Goal: Task Accomplishment & Management: Manage account settings

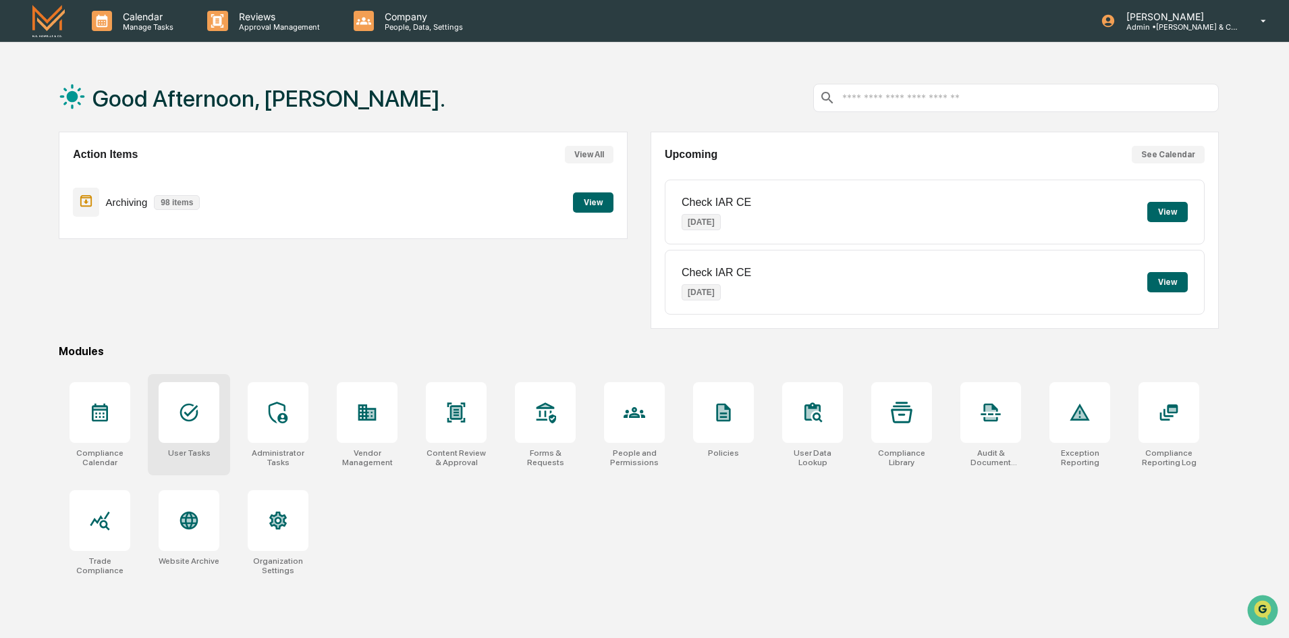
click at [177, 418] on div at bounding box center [189, 412] width 61 height 61
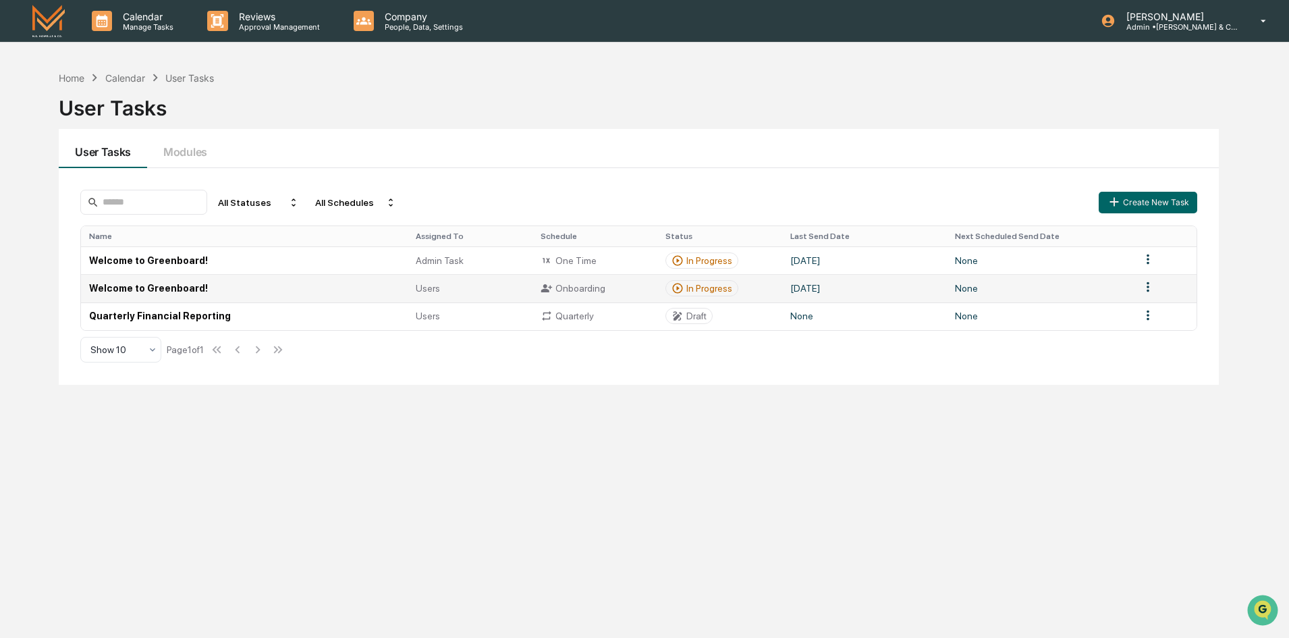
click at [267, 289] on td "Welcome to Greenboard!" at bounding box center [244, 288] width 326 height 28
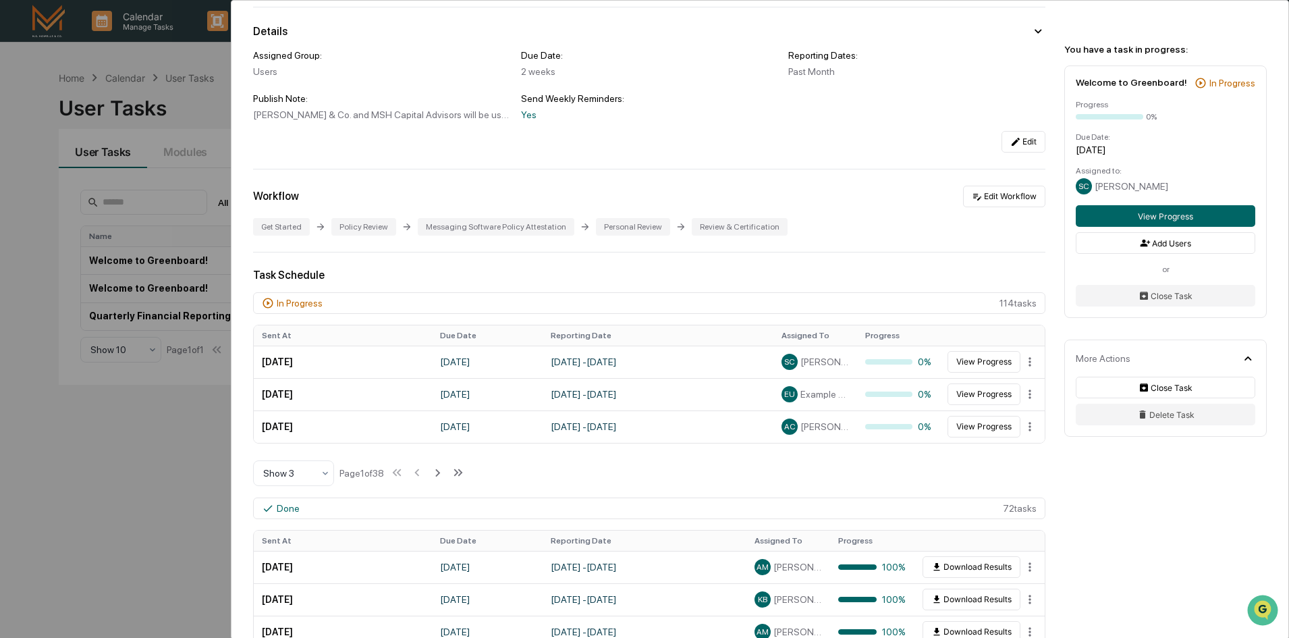
scroll to position [135, 0]
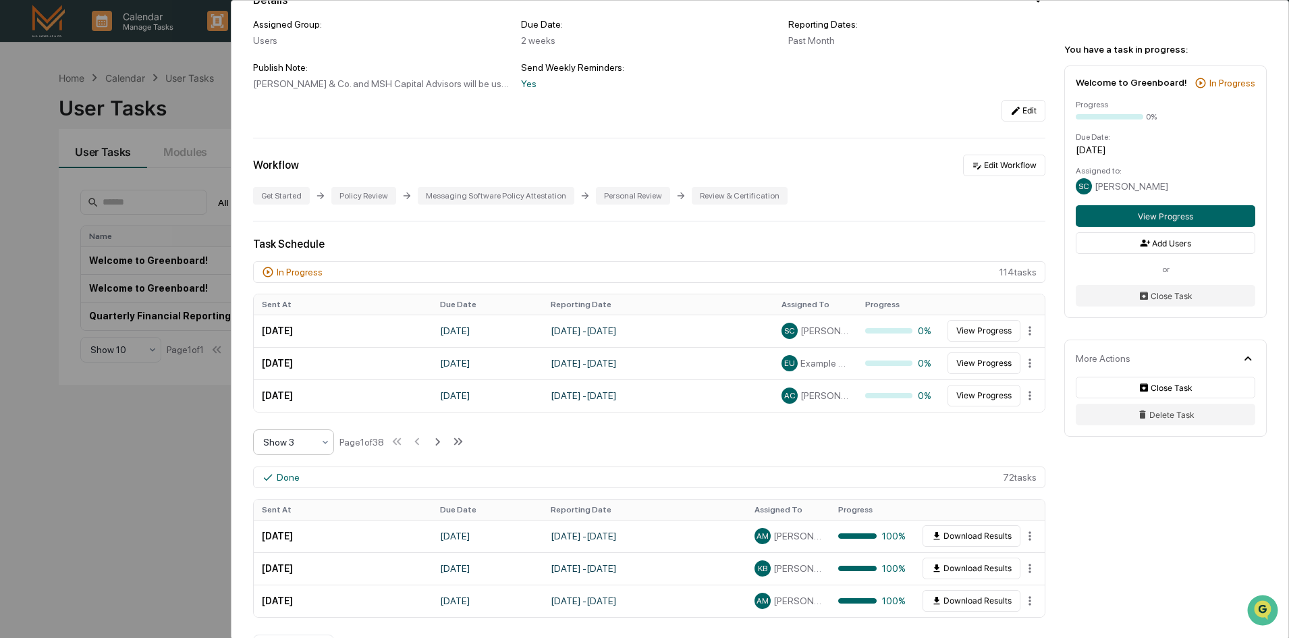
click at [322, 439] on icon at bounding box center [325, 441] width 11 height 11
click at [291, 528] on div "Show 10" at bounding box center [294, 528] width 80 height 27
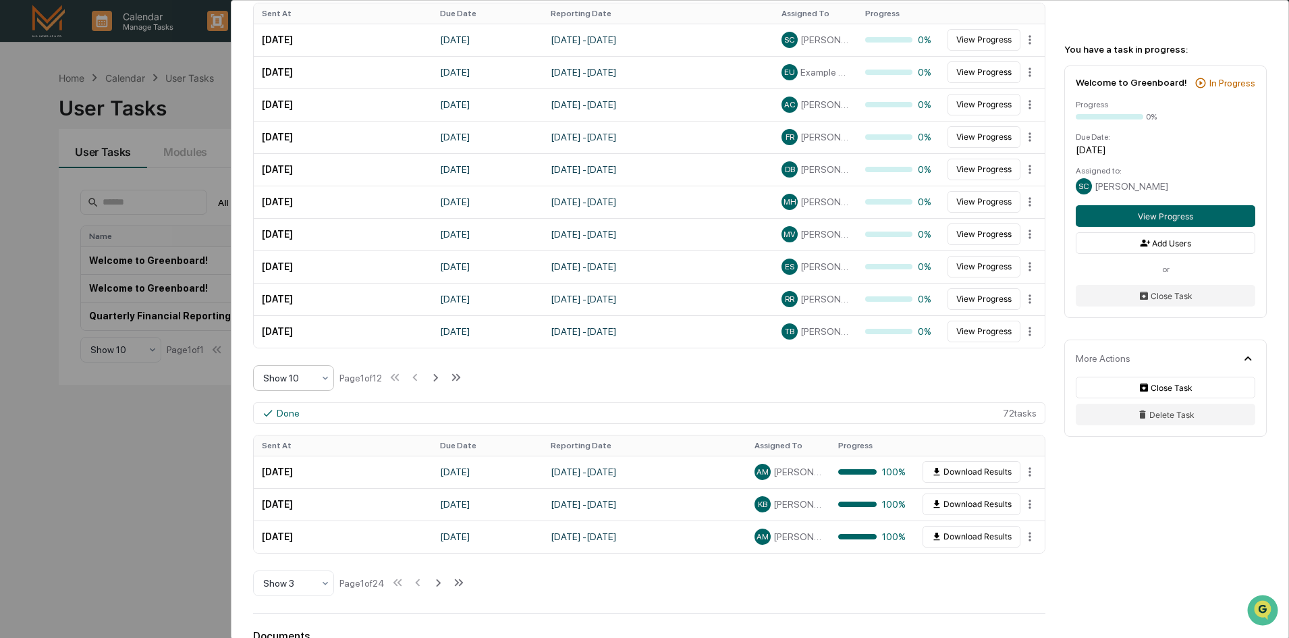
scroll to position [472, 0]
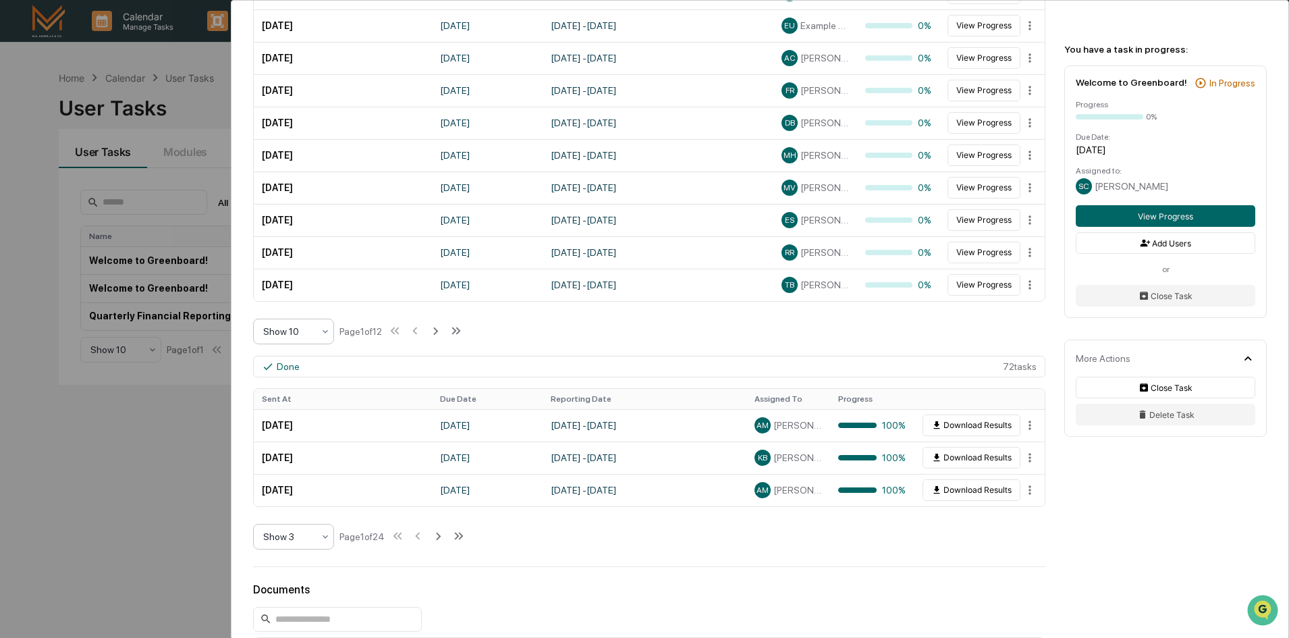
click at [318, 534] on div "Show 3" at bounding box center [287, 536] width 63 height 19
click at [289, 505] on div "Show 10" at bounding box center [294, 501] width 80 height 27
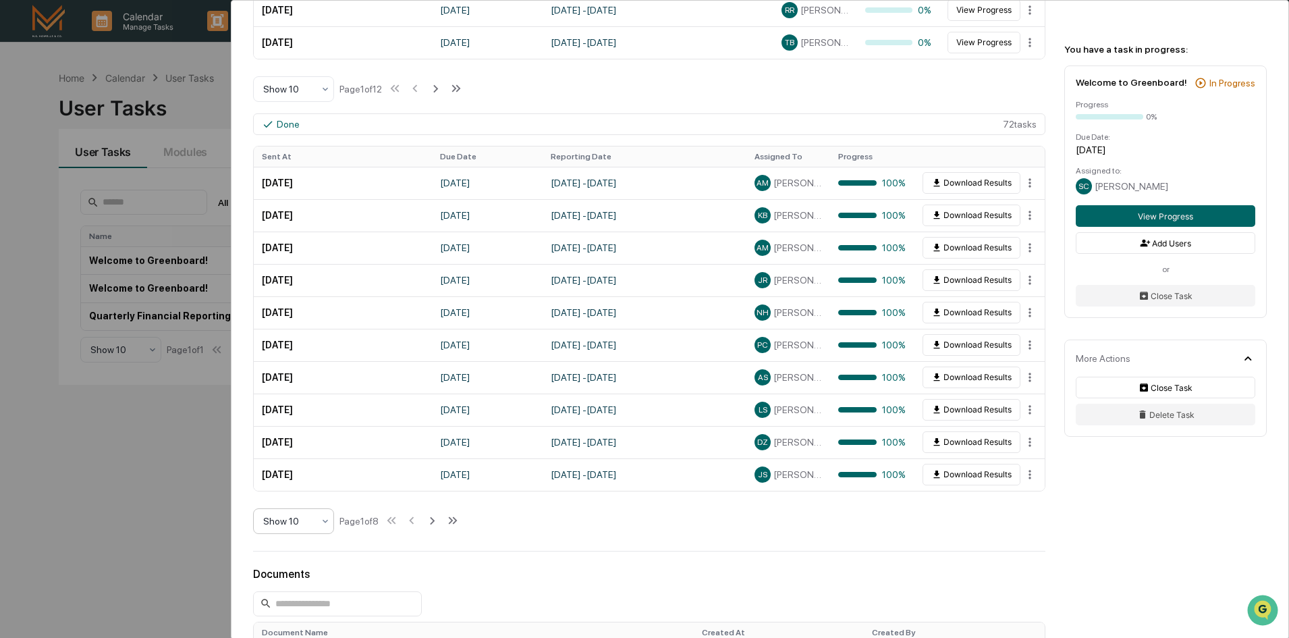
scroll to position [742, 0]
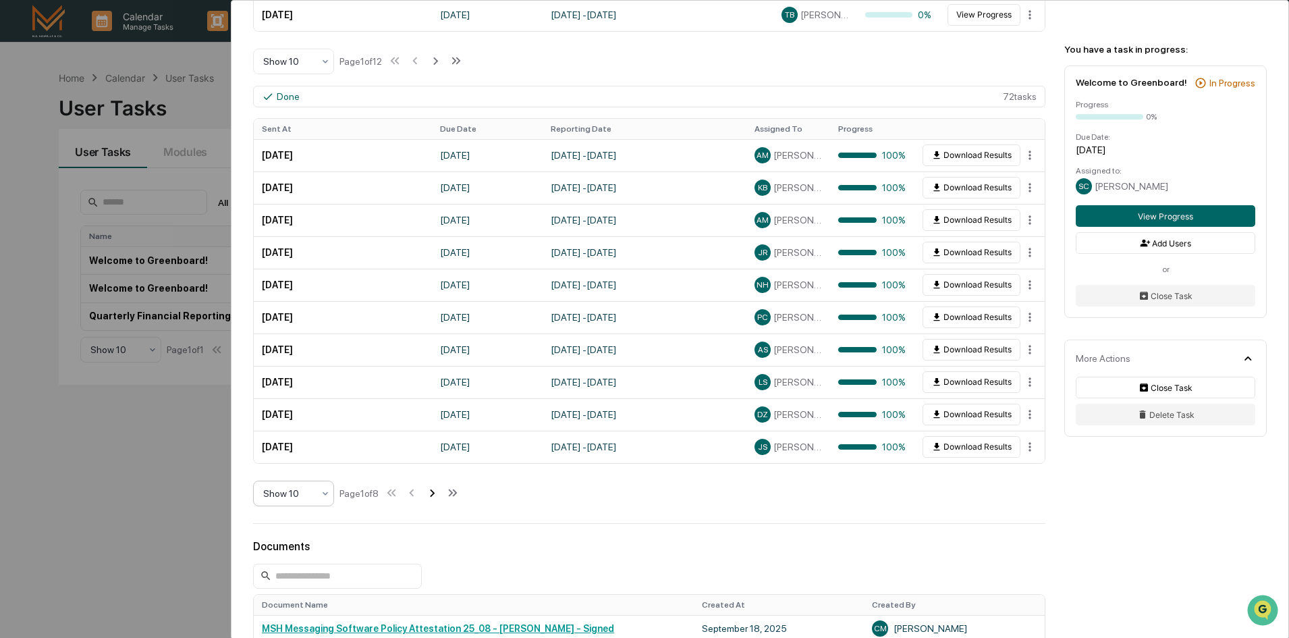
click at [435, 492] on icon at bounding box center [431, 492] width 15 height 15
click at [436, 492] on icon at bounding box center [433, 492] width 15 height 15
click at [1153, 534] on div "User Tasks Welcome to Greenboard! Welcome to Greenboard! Active [PERSON_NAME] &…" at bounding box center [759, 156] width 1056 height 1794
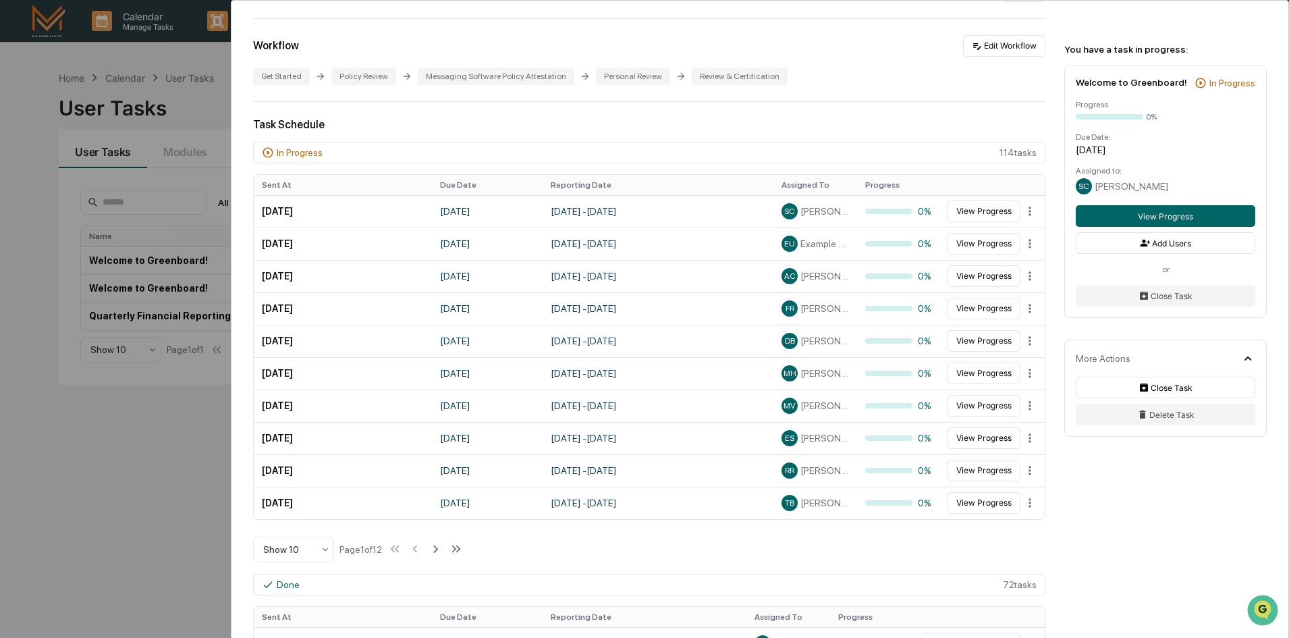
scroll to position [270, 0]
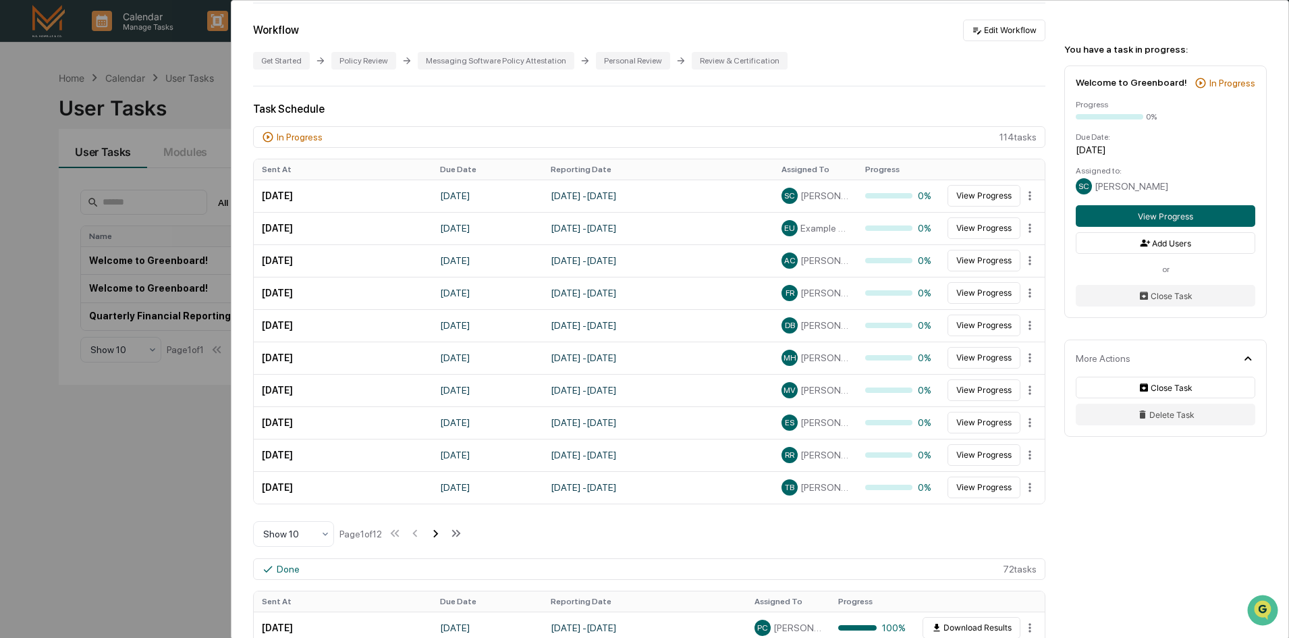
click at [438, 536] on icon at bounding box center [435, 533] width 5 height 7
click at [439, 532] on icon at bounding box center [436, 533] width 5 height 7
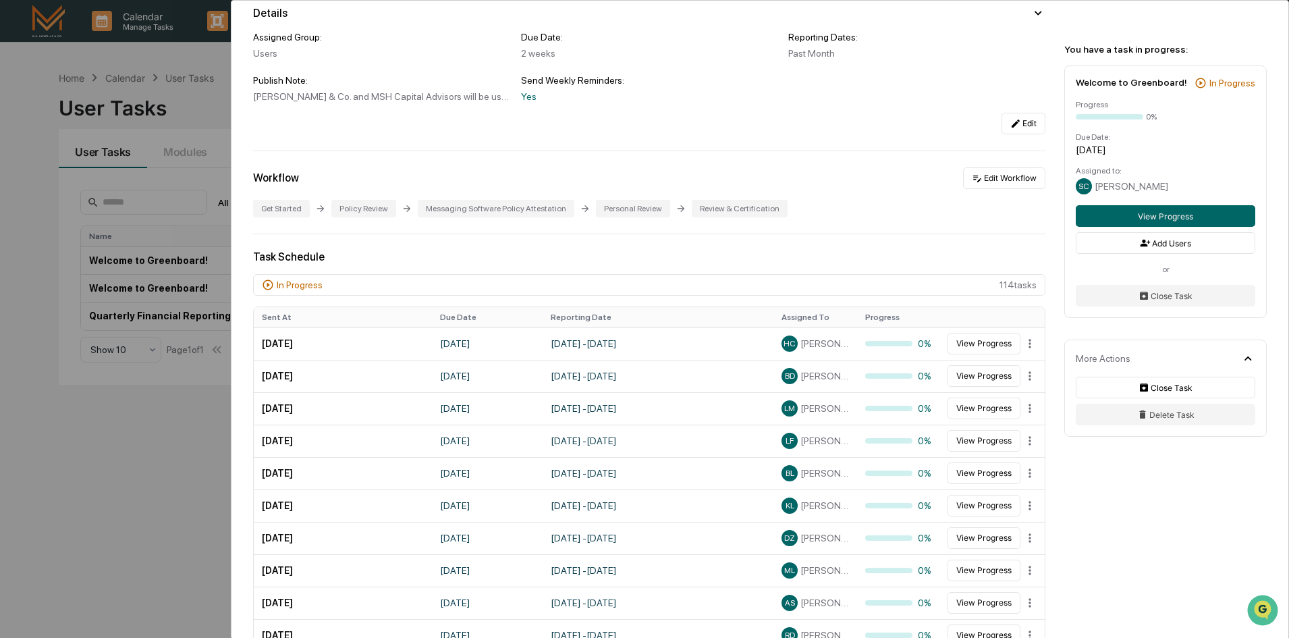
scroll to position [0, 0]
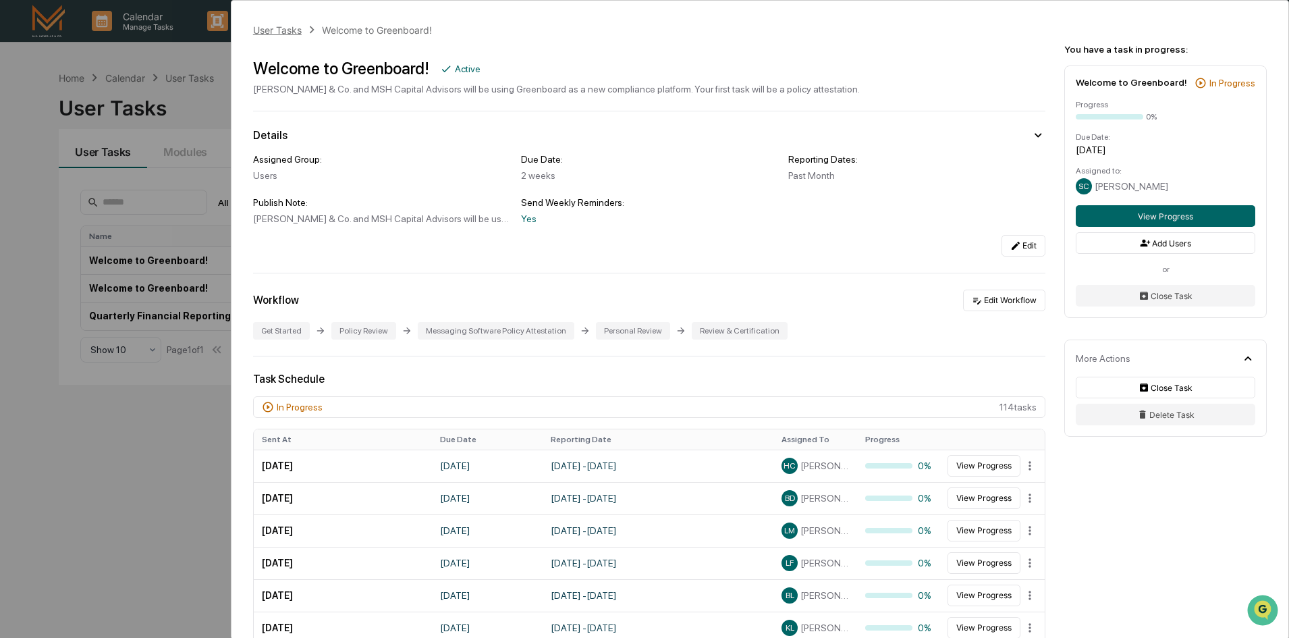
click at [293, 28] on div "User Tasks" at bounding box center [277, 29] width 49 height 11
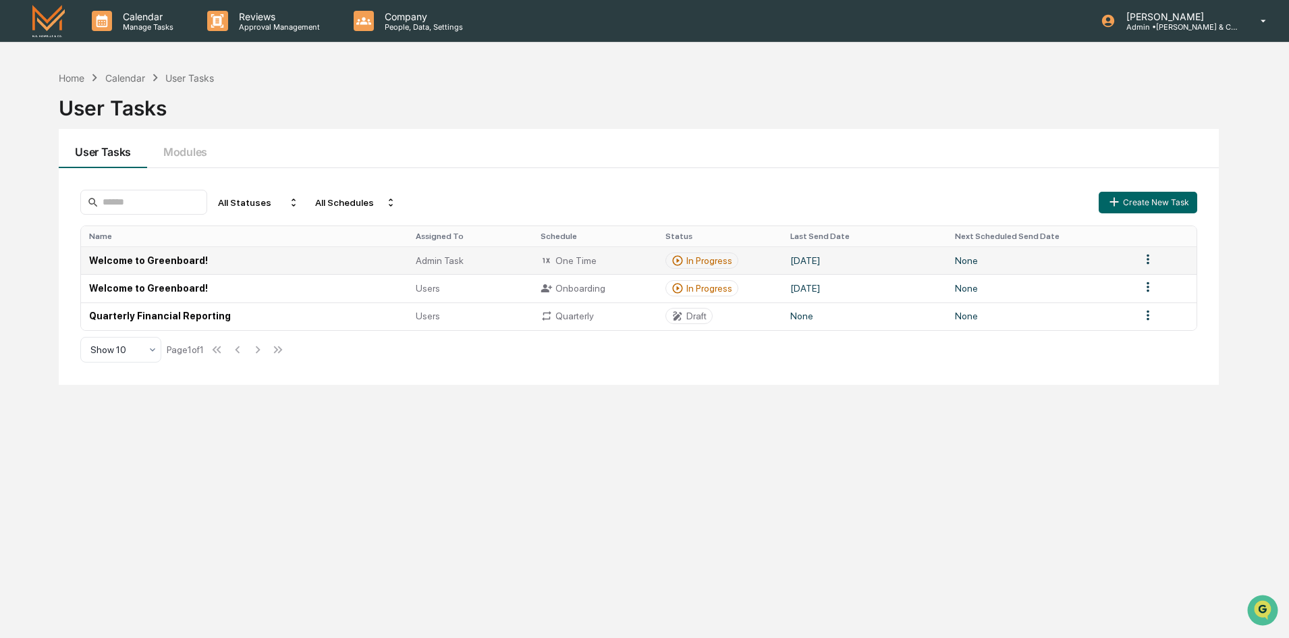
click at [183, 265] on td "Welcome to Greenboard!" at bounding box center [244, 260] width 326 height 28
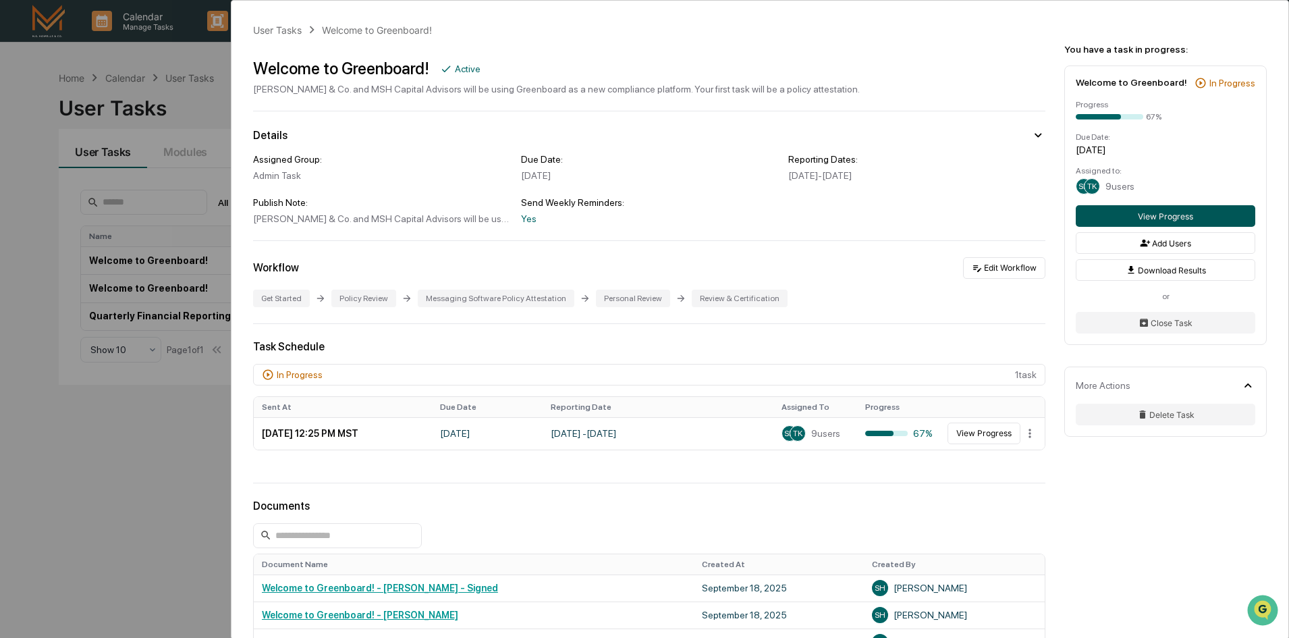
click at [1154, 216] on button "View Progress" at bounding box center [1164, 216] width 179 height 22
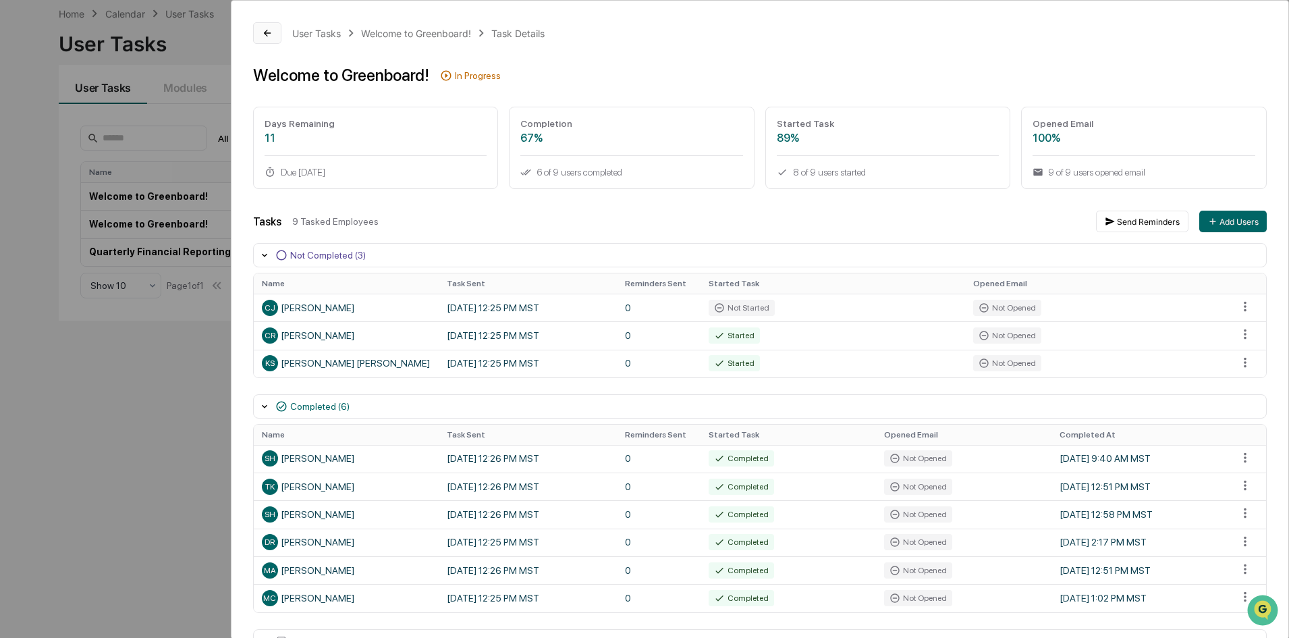
click at [263, 32] on icon at bounding box center [267, 33] width 11 height 11
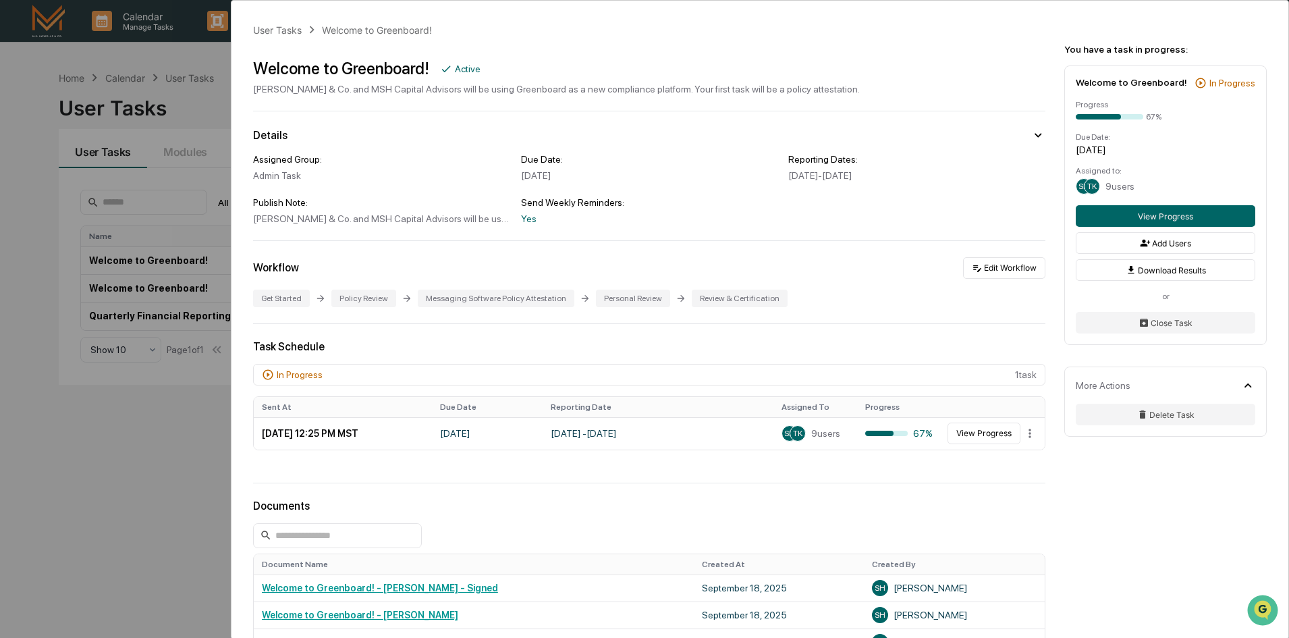
click at [263, 32] on div "User Tasks" at bounding box center [277, 29] width 49 height 11
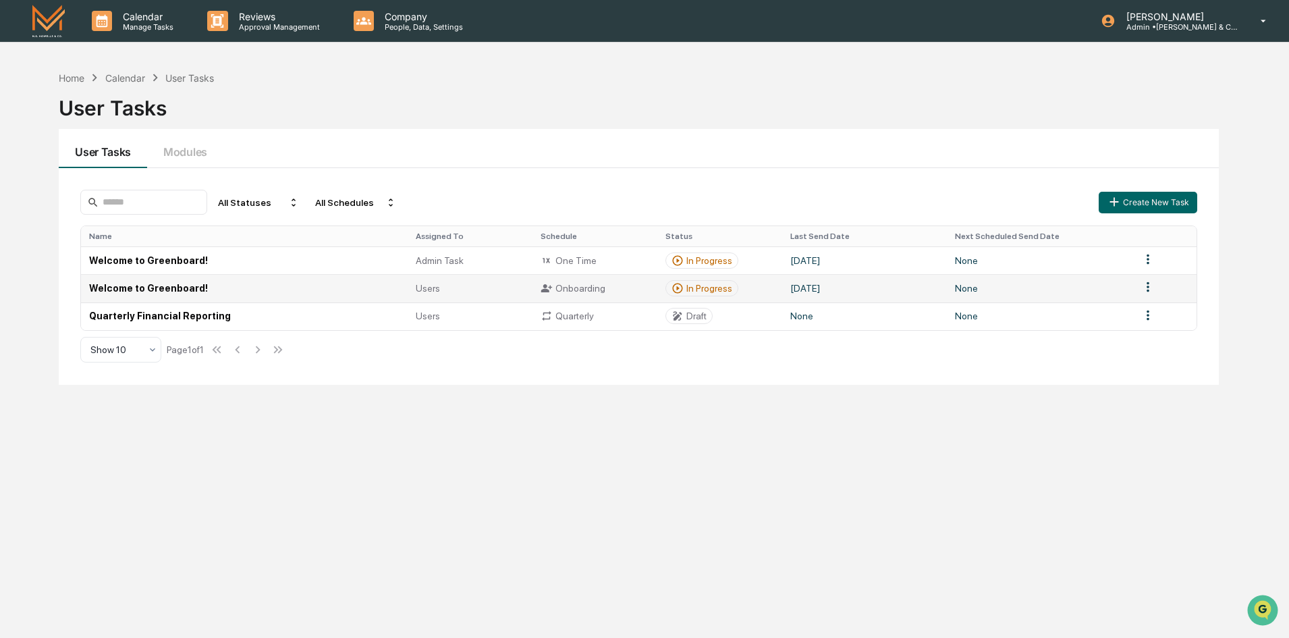
click at [158, 290] on td "Welcome to Greenboard!" at bounding box center [244, 288] width 326 height 28
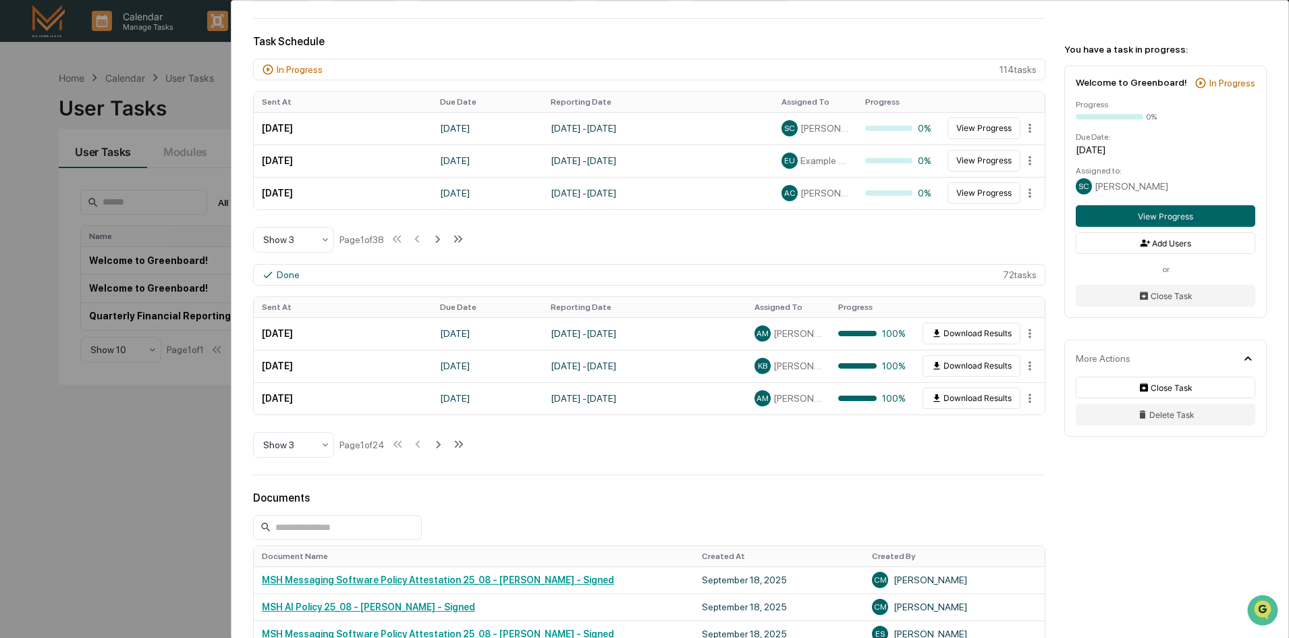
scroll to position [405, 0]
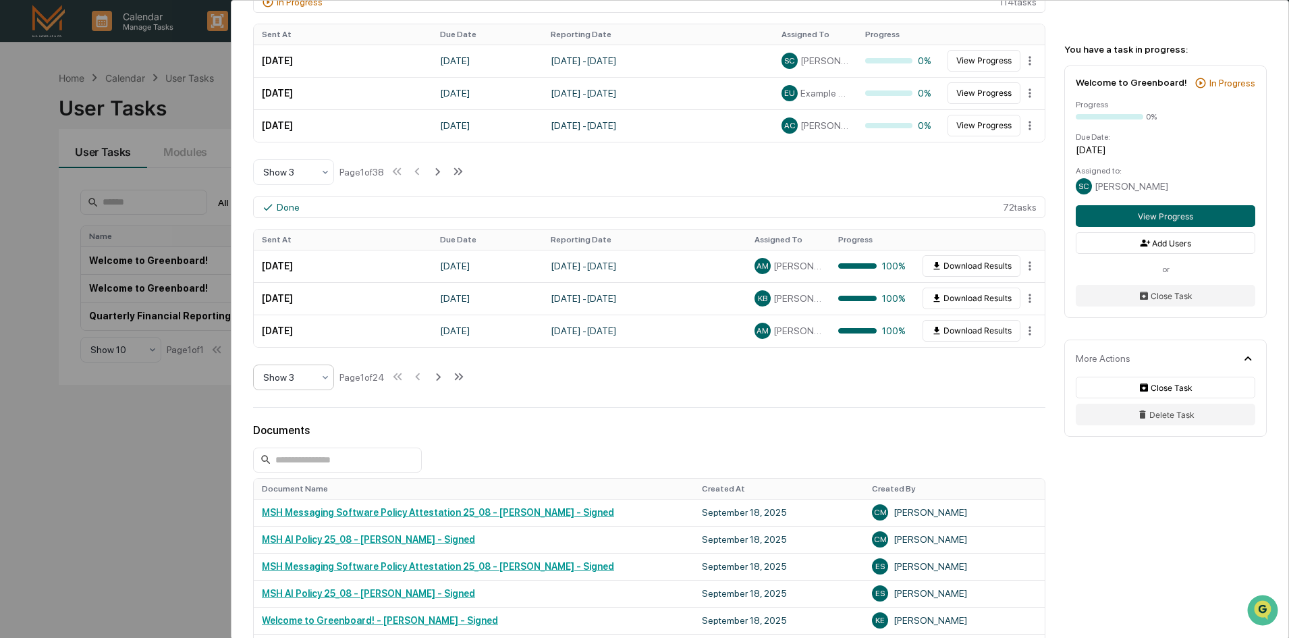
click at [320, 377] on icon at bounding box center [325, 377] width 11 height 11
click at [313, 463] on div "Show 10" at bounding box center [294, 463] width 80 height 27
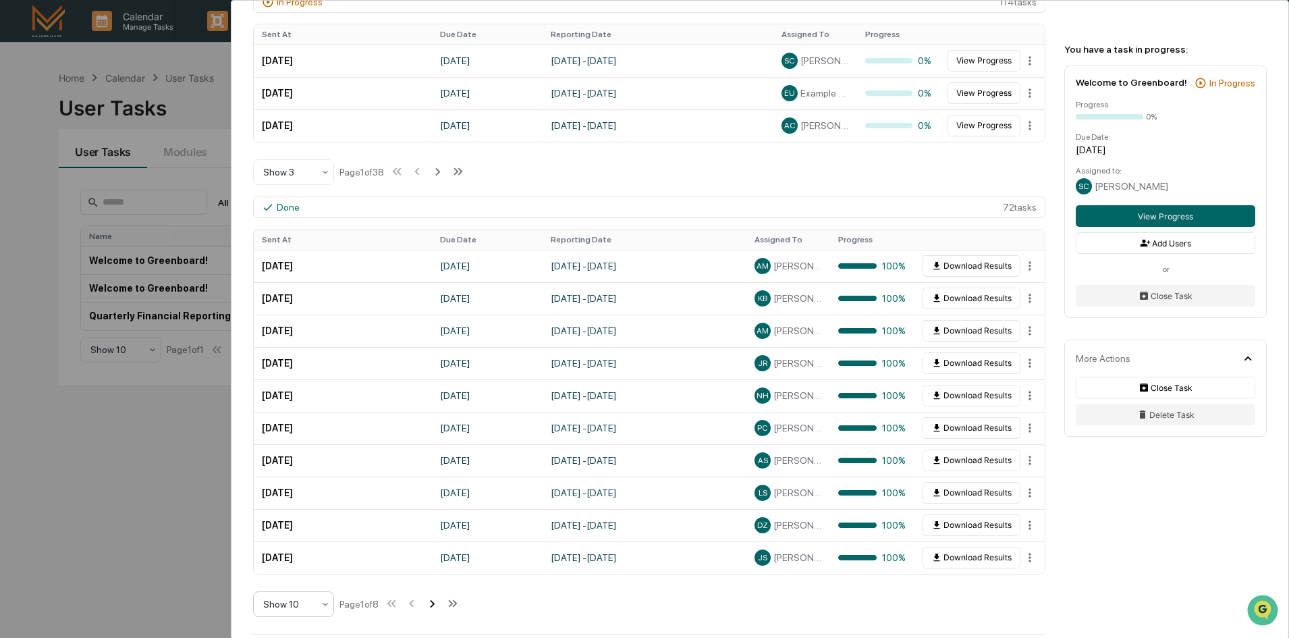
click at [435, 603] on icon at bounding box center [431, 603] width 15 height 15
click at [435, 603] on icon at bounding box center [433, 603] width 15 height 15
click at [435, 603] on icon at bounding box center [434, 603] width 15 height 15
click at [435, 603] on icon at bounding box center [433, 603] width 15 height 15
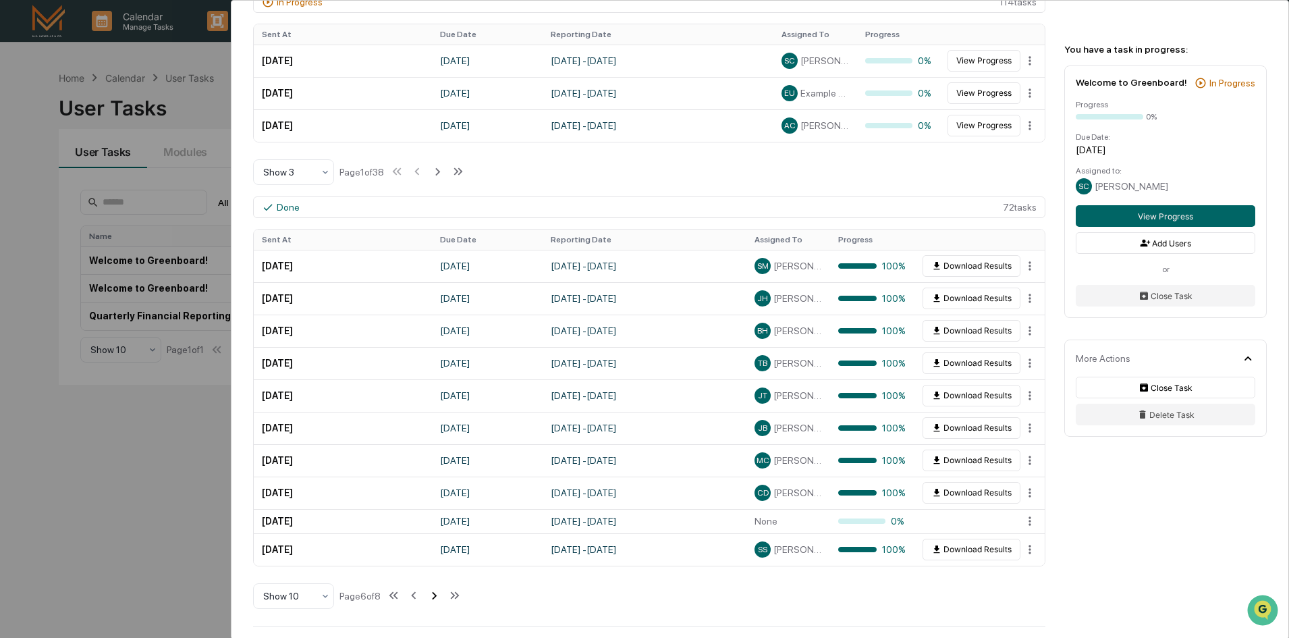
click at [435, 603] on button at bounding box center [433, 595] width 15 height 27
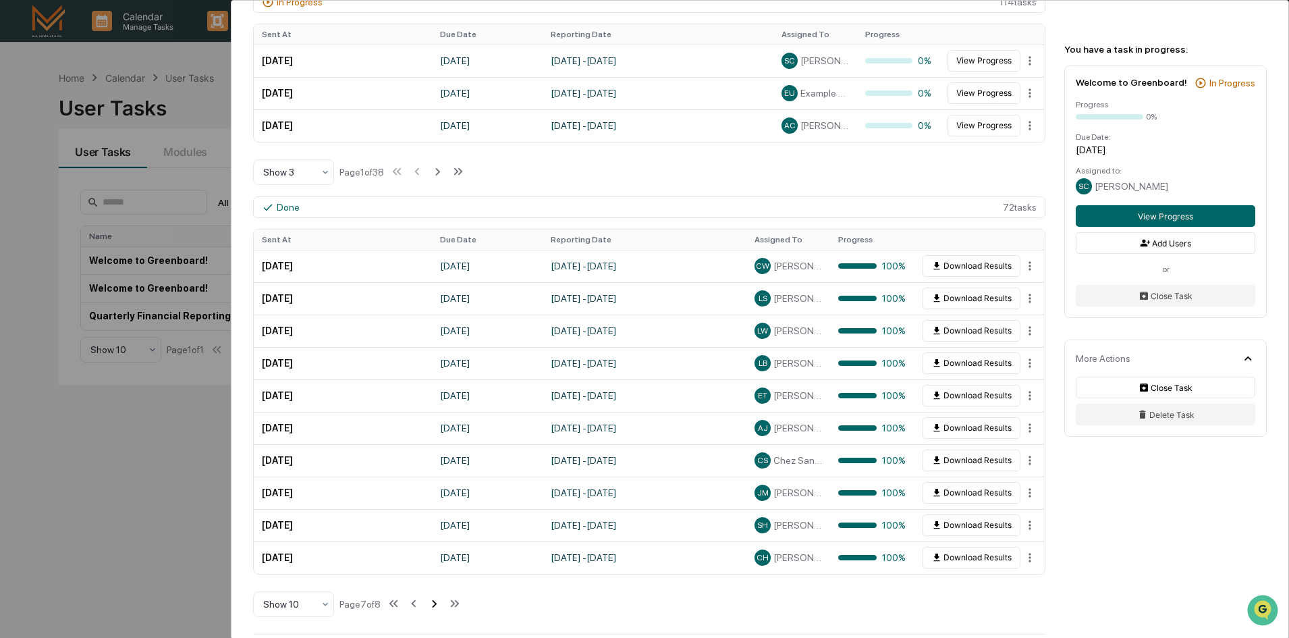
click at [435, 603] on icon at bounding box center [433, 603] width 15 height 15
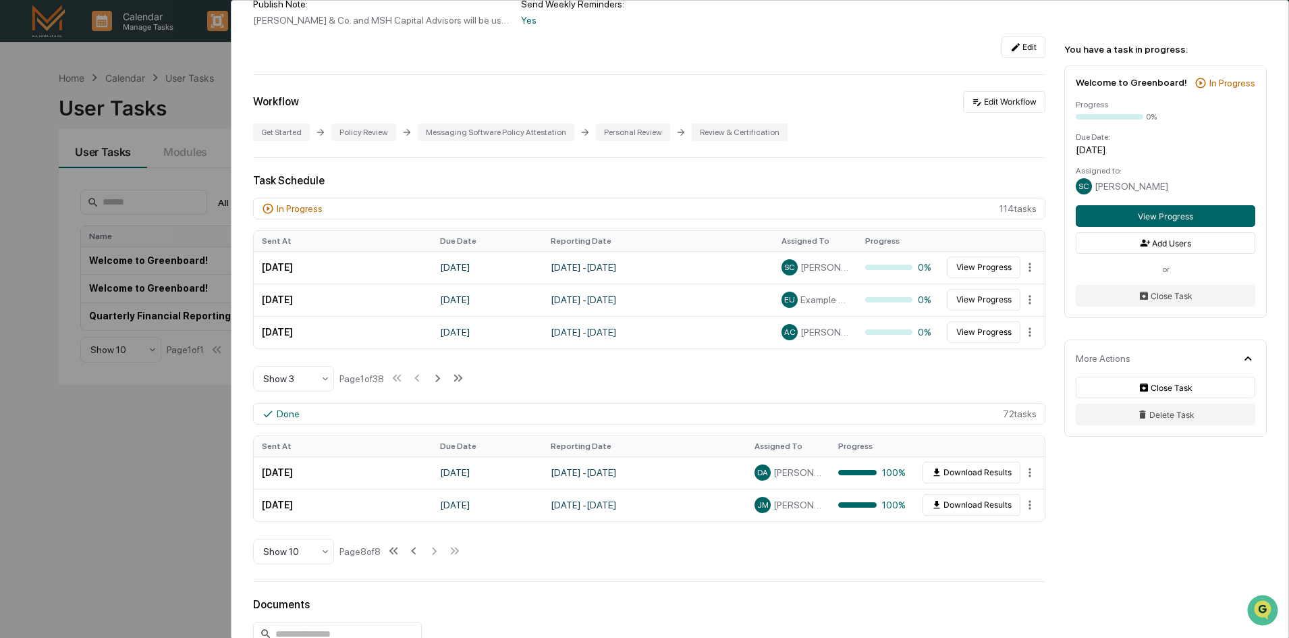
scroll to position [135, 0]
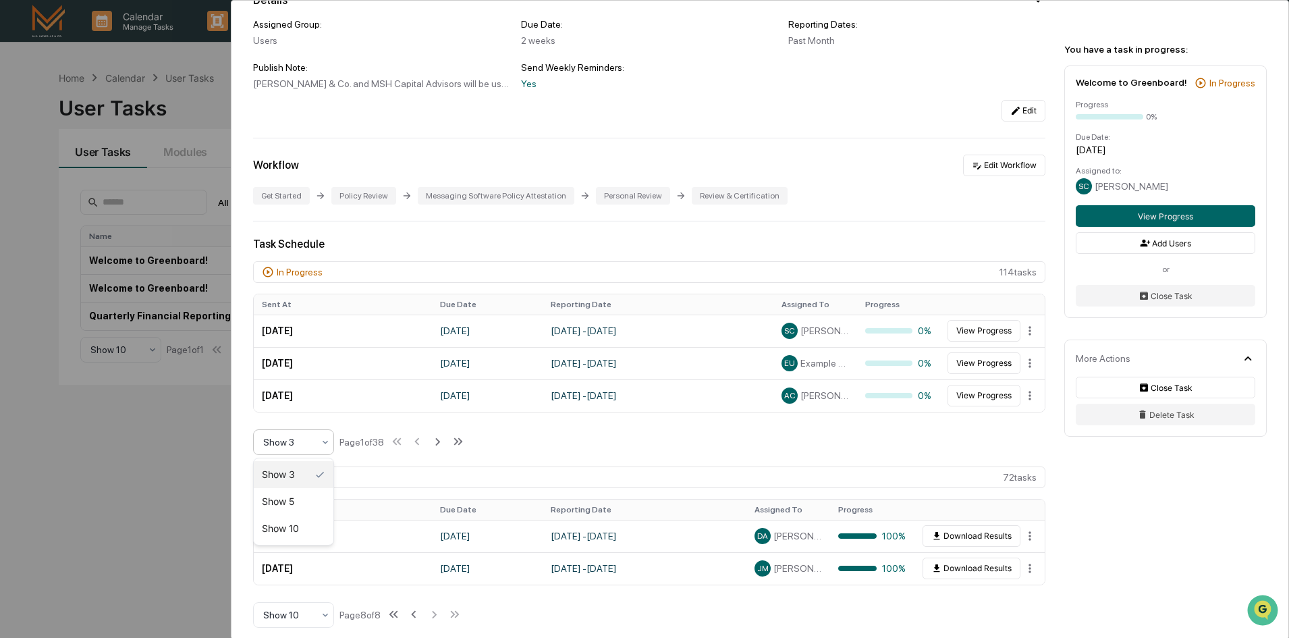
click at [324, 443] on icon at bounding box center [325, 441] width 11 height 11
click at [298, 530] on div "Show 10" at bounding box center [294, 528] width 80 height 27
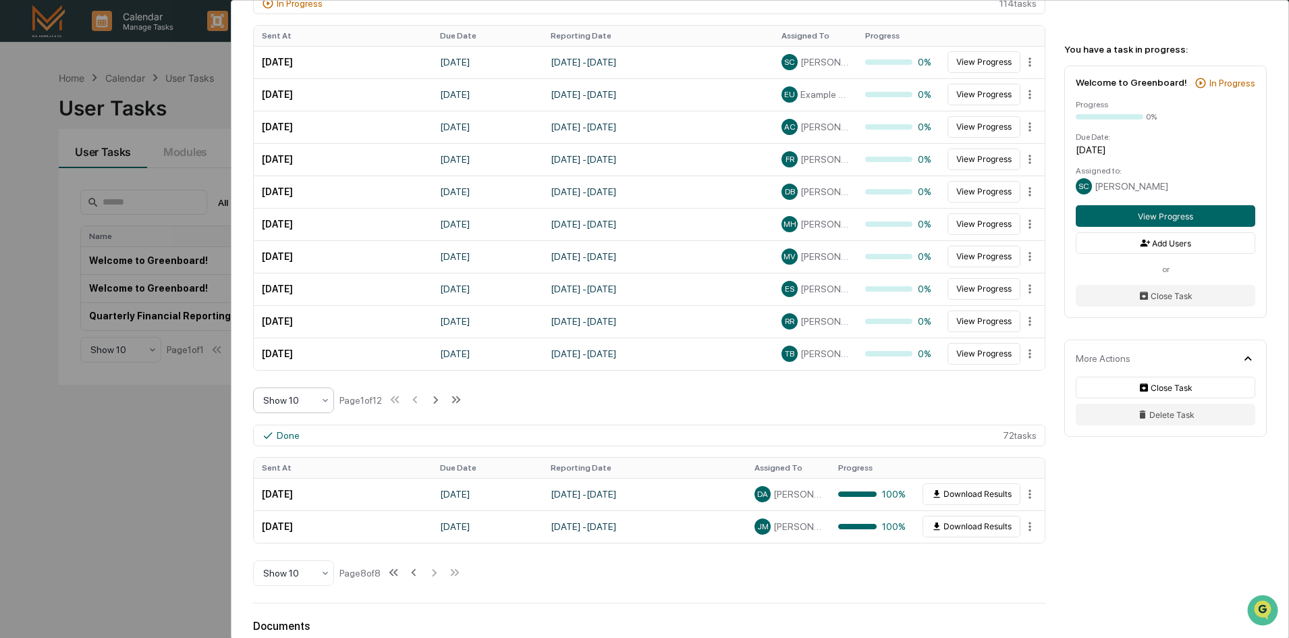
scroll to position [405, 0]
click at [439, 399] on icon at bounding box center [435, 398] width 15 height 15
click at [443, 393] on icon at bounding box center [436, 398] width 15 height 15
click at [443, 393] on icon at bounding box center [437, 398] width 15 height 15
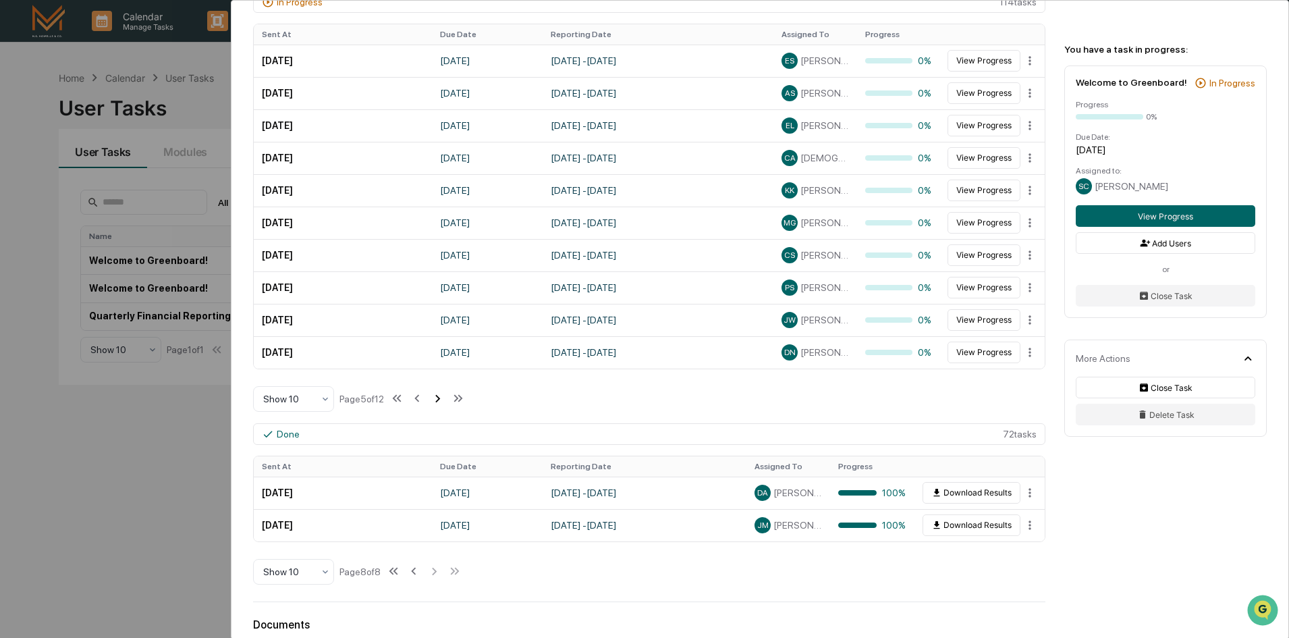
click at [443, 393] on icon at bounding box center [437, 398] width 15 height 15
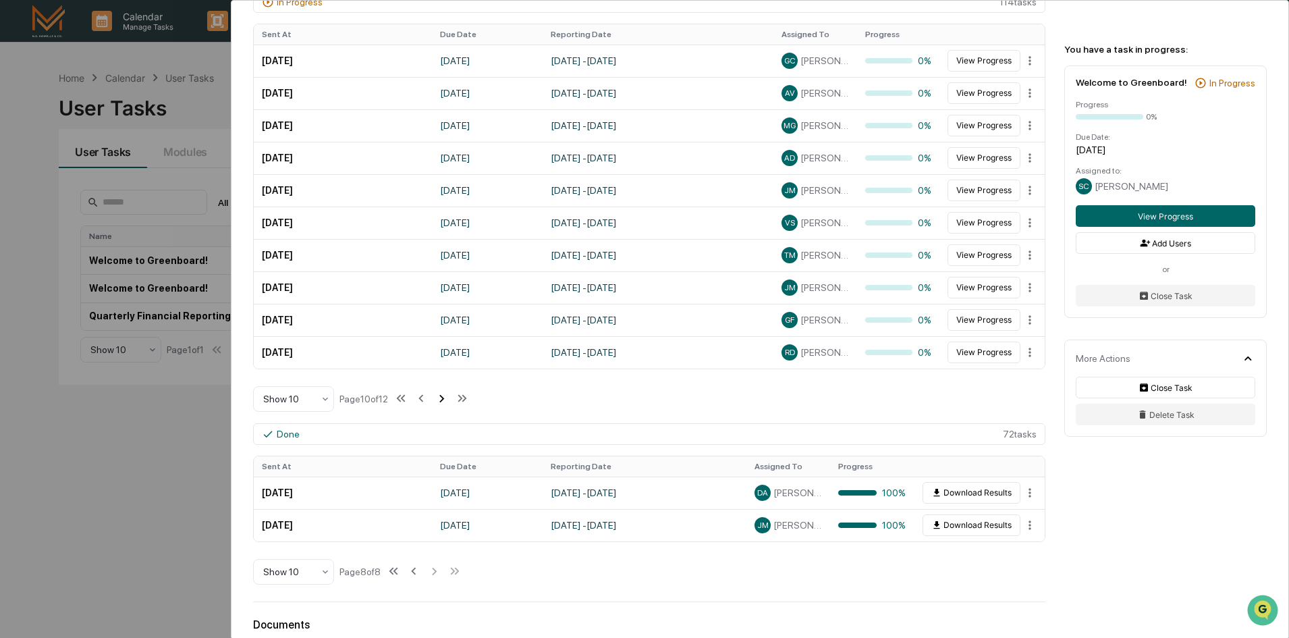
click at [443, 393] on icon at bounding box center [441, 398] width 15 height 15
click at [443, 393] on icon at bounding box center [439, 398] width 15 height 15
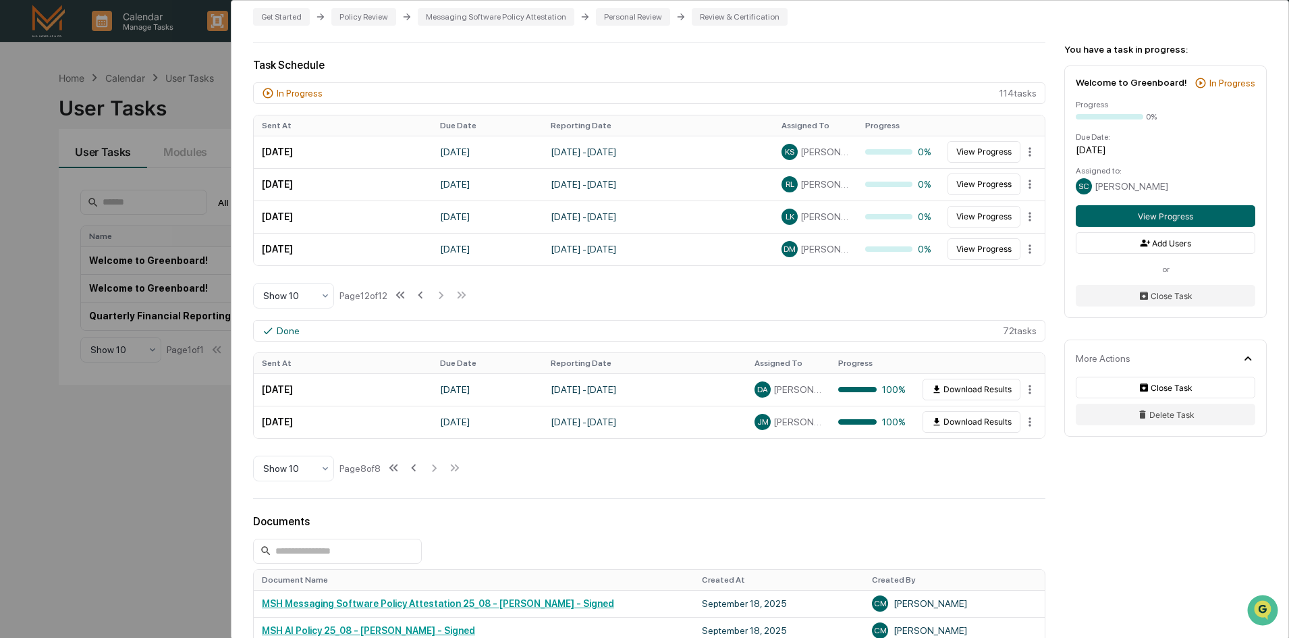
scroll to position [0, 0]
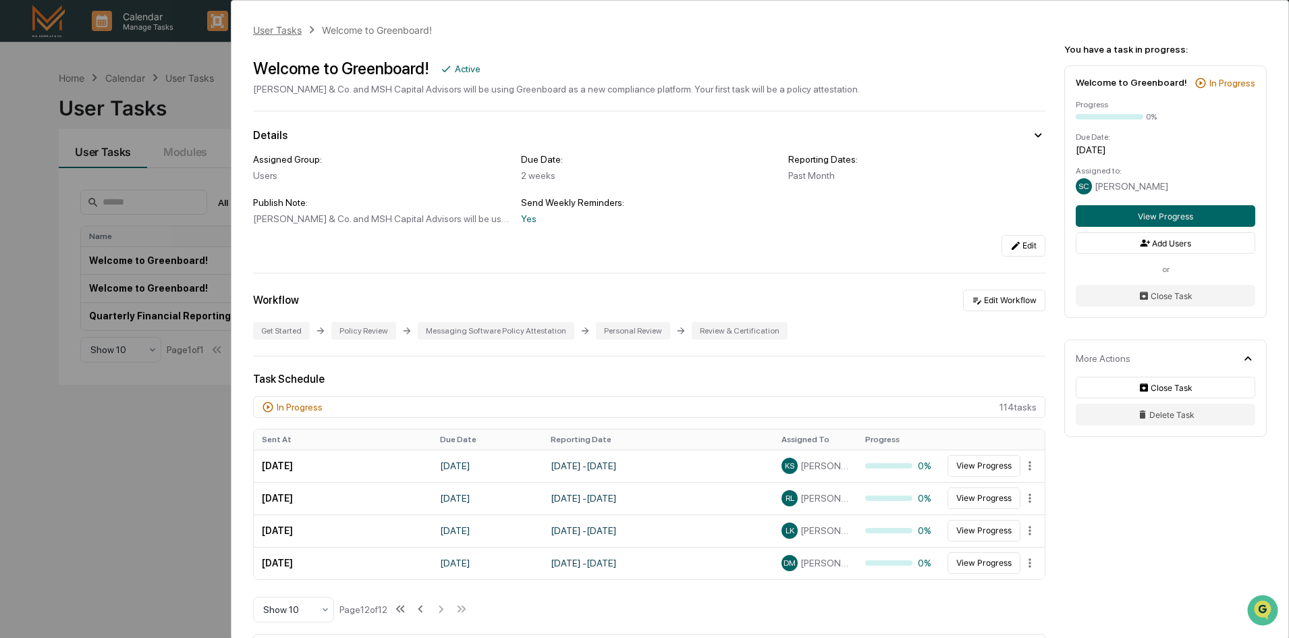
click at [281, 28] on div "User Tasks" at bounding box center [277, 29] width 49 height 11
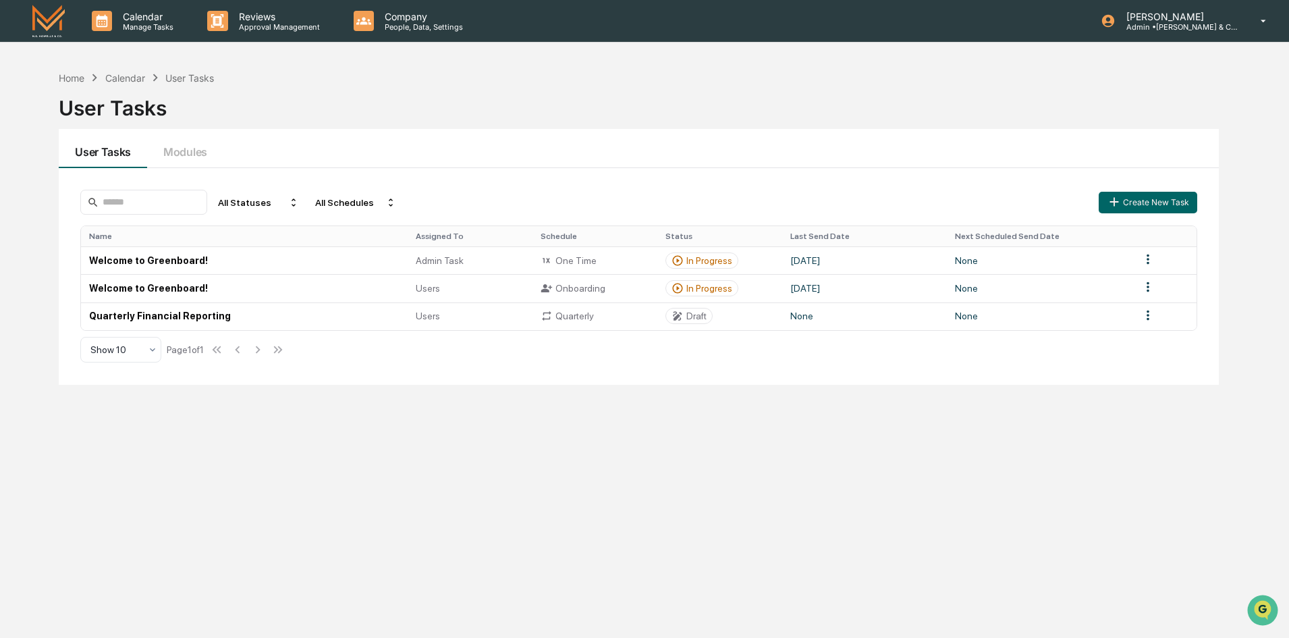
click at [451, 485] on div "Home Calendar User Tasks User Tasks User Tasks Modules All Statuses All Schedul…" at bounding box center [638, 383] width 1200 height 638
click at [1160, 22] on p "Admin • [PERSON_NAME] & Co. - BD" at bounding box center [1177, 26] width 125 height 9
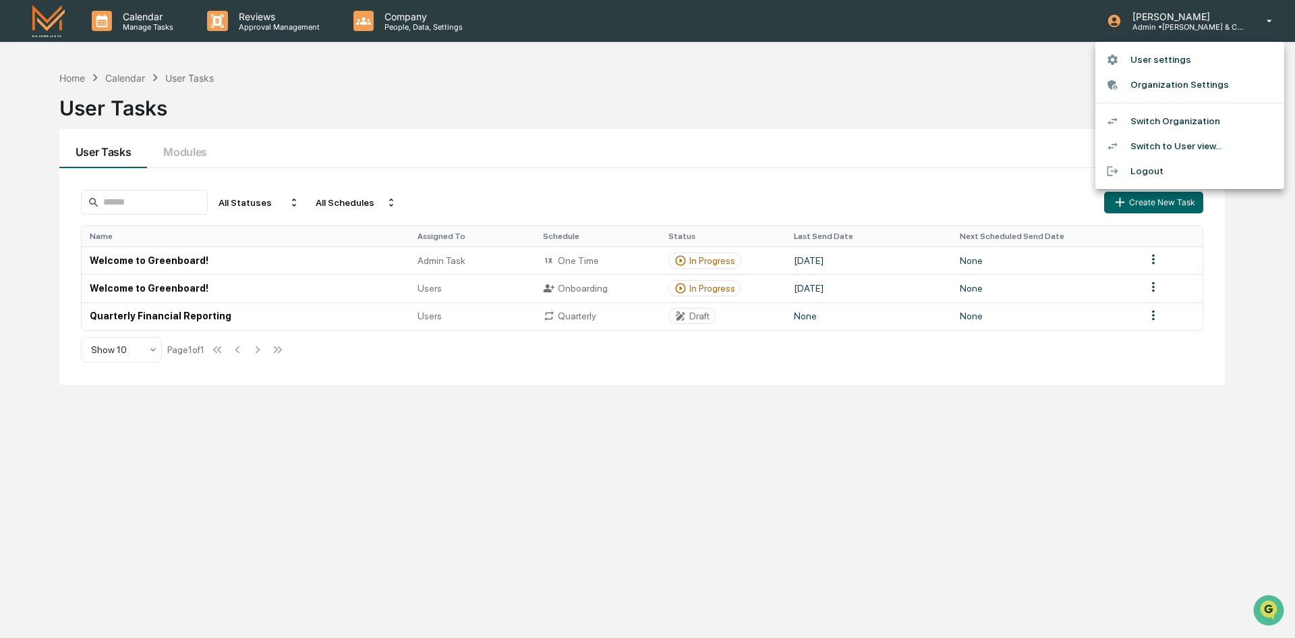
click at [1168, 125] on li "Switch Organization" at bounding box center [1190, 121] width 189 height 25
